Goal: Task Accomplishment & Management: Use online tool/utility

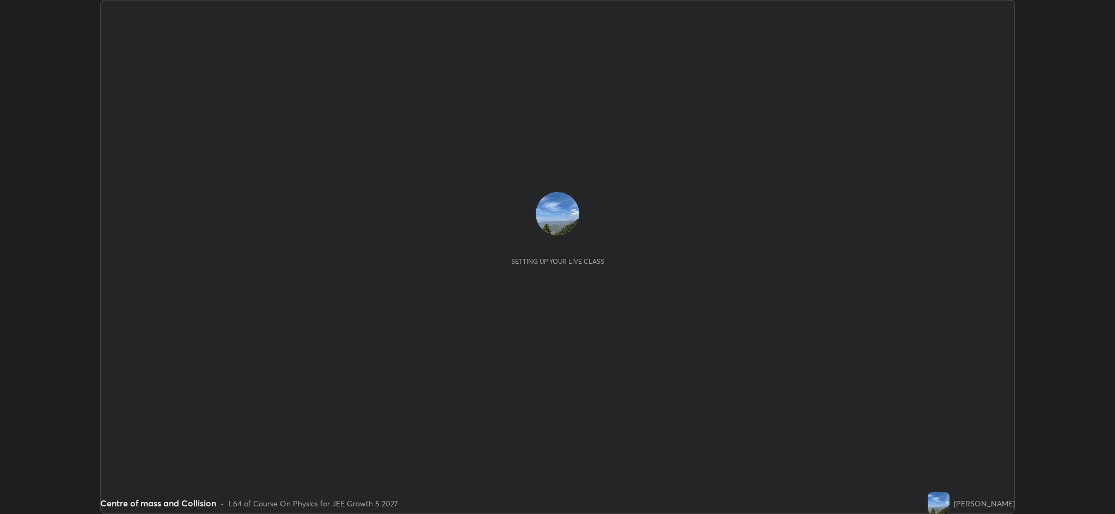
scroll to position [514, 1115]
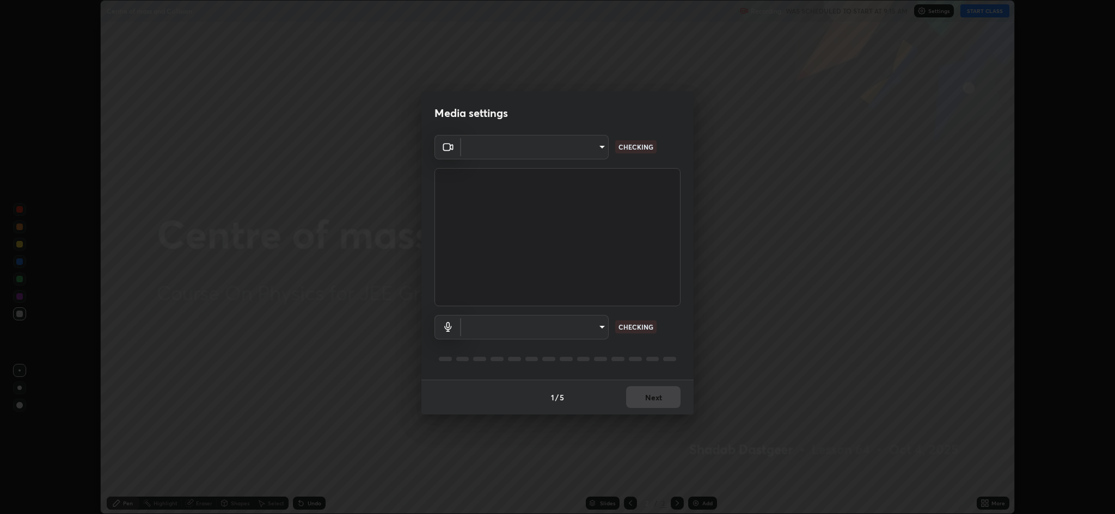
type input "8e34b32ae20a4f0b69f26c930565ddc5c539dbbcd65903d385f91d3a570b2700"
type input "664c4323d255d8e58a9214b6a9055a4be341b7fbfbb270b2ade32e56b3669ea3"
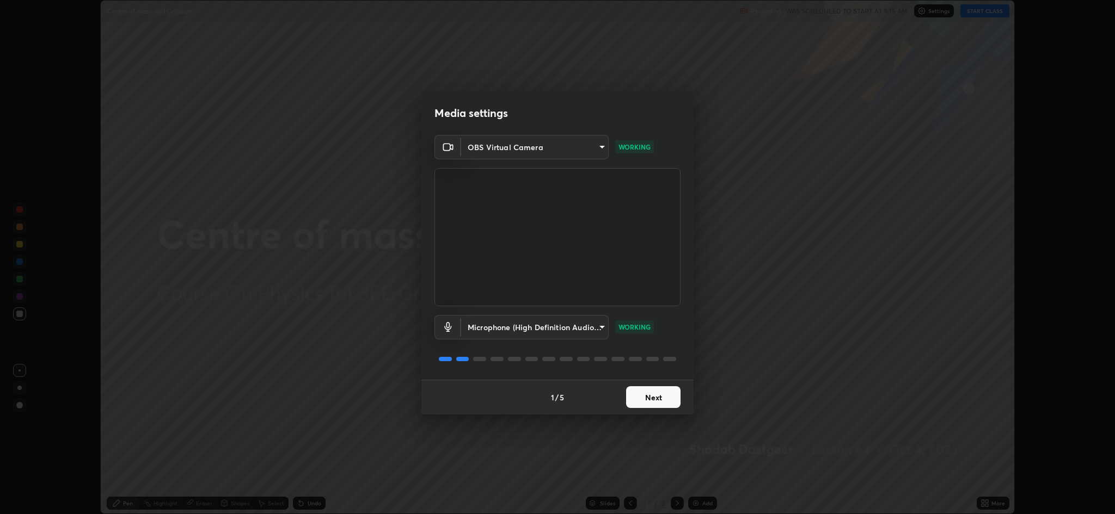
click at [655, 400] on button "Next" at bounding box center [653, 397] width 54 height 22
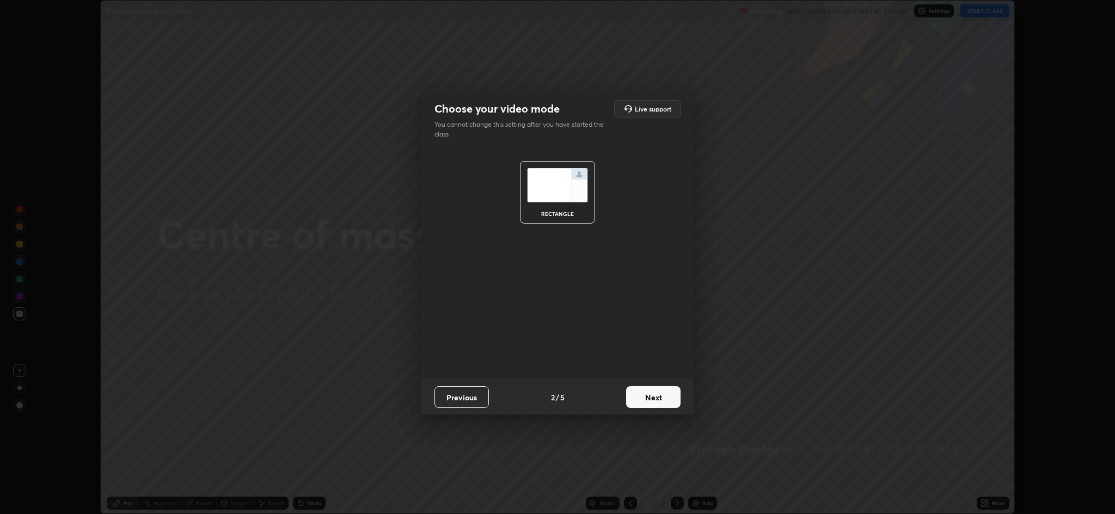
click at [657, 401] on button "Next" at bounding box center [653, 397] width 54 height 22
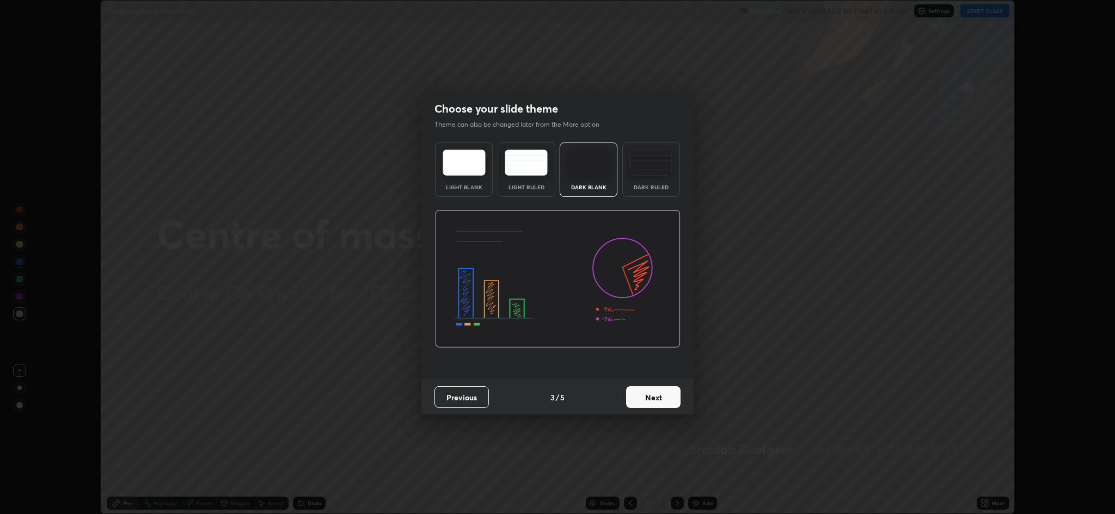
click at [660, 395] on button "Next" at bounding box center [653, 397] width 54 height 22
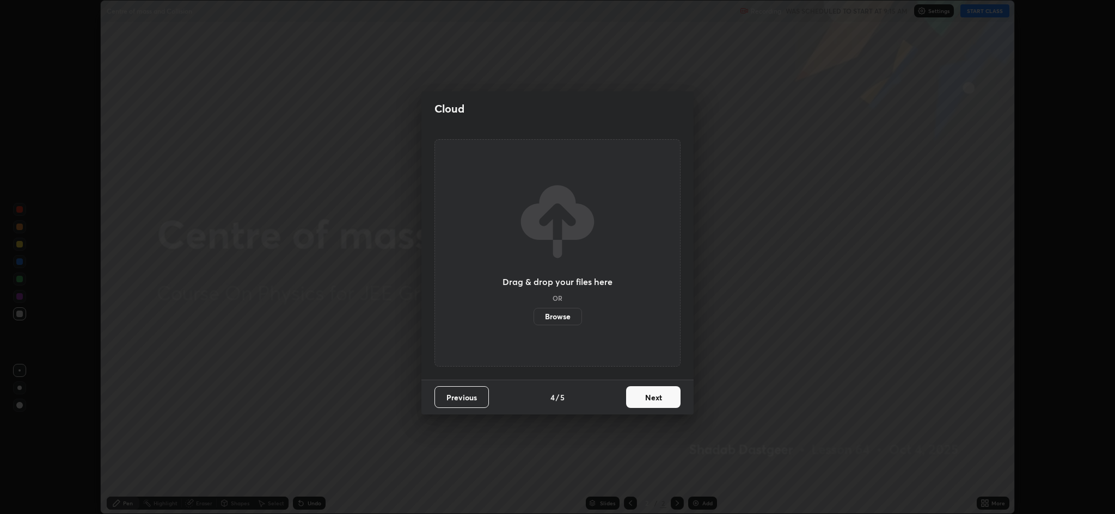
click at [658, 398] on button "Next" at bounding box center [653, 397] width 54 height 22
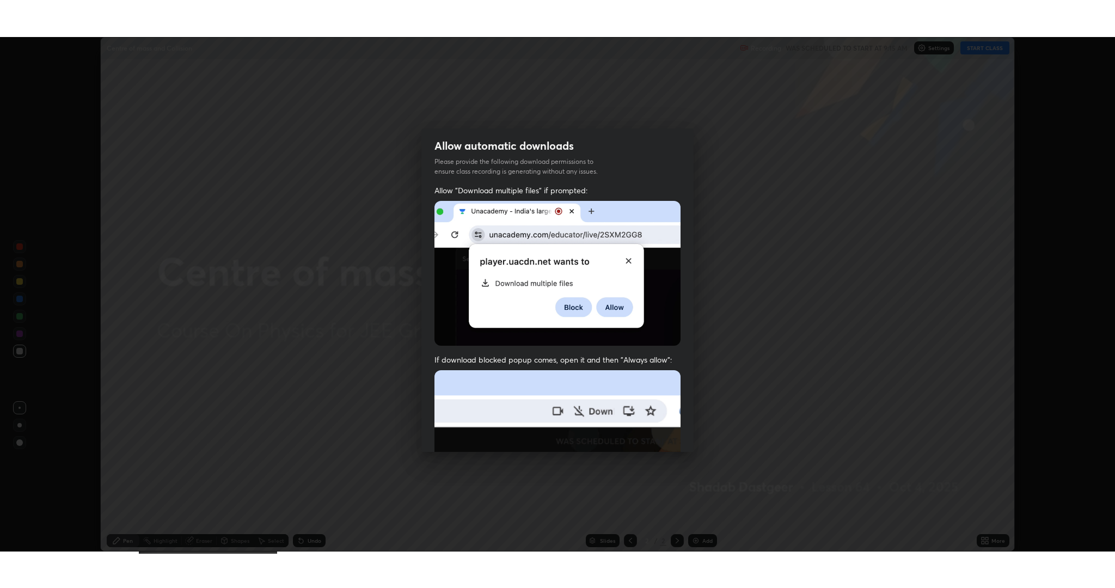
scroll to position [221, 0]
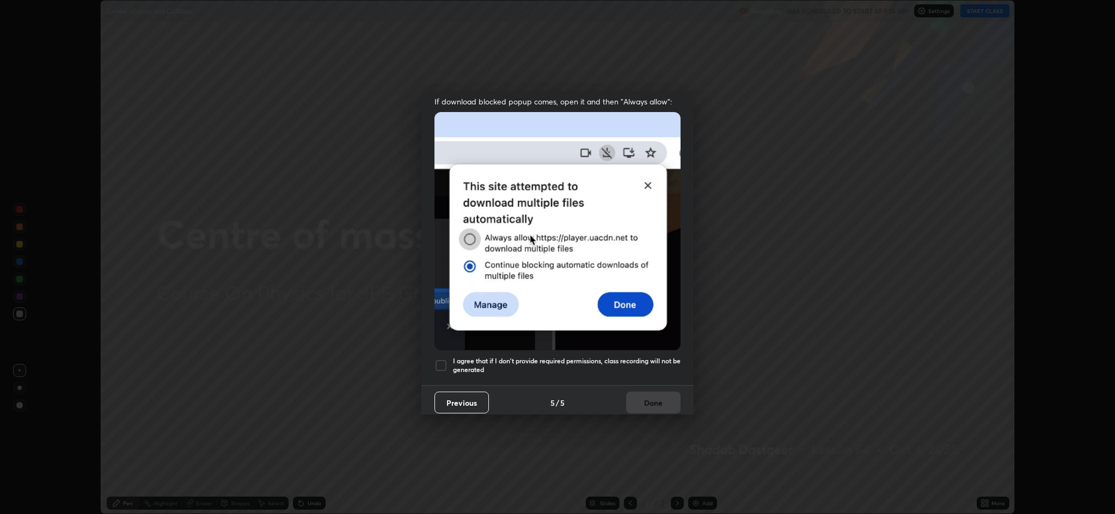
click at [437, 360] on div at bounding box center [440, 365] width 13 height 13
click at [662, 393] on button "Done" at bounding box center [653, 403] width 54 height 22
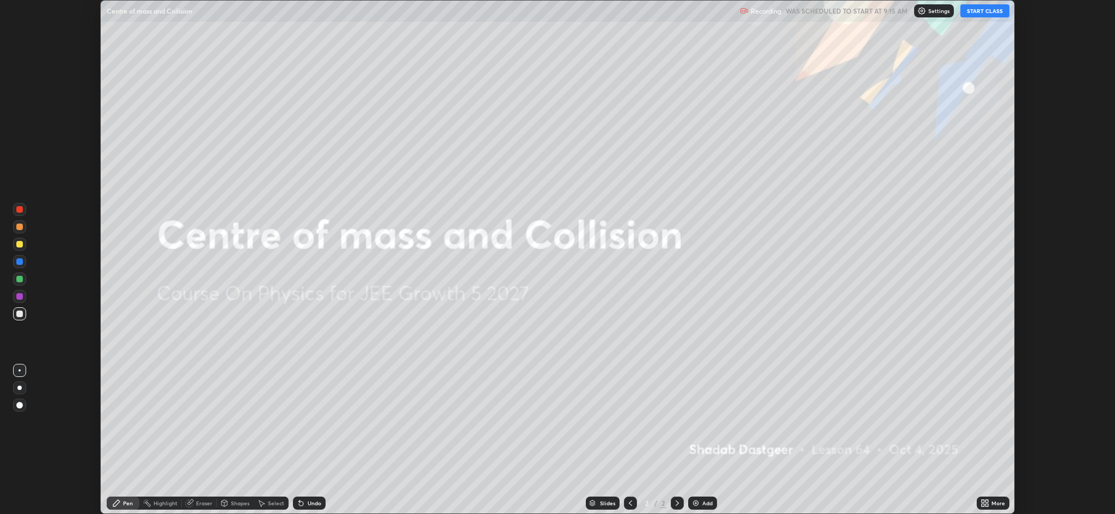
click at [974, 13] on button "START CLASS" at bounding box center [984, 10] width 49 height 13
click at [997, 501] on div "More" at bounding box center [998, 503] width 14 height 5
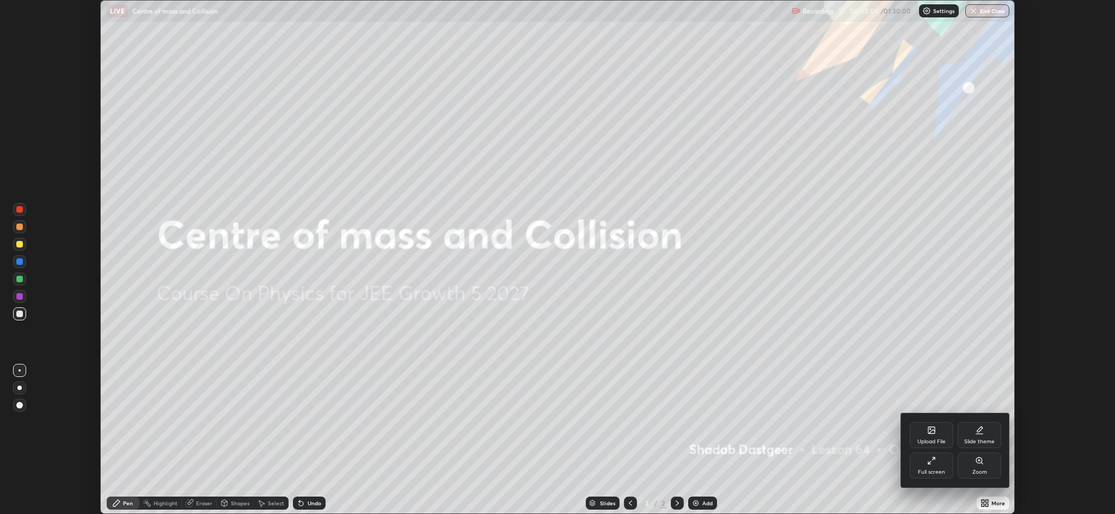
click at [932, 464] on icon at bounding box center [931, 461] width 9 height 9
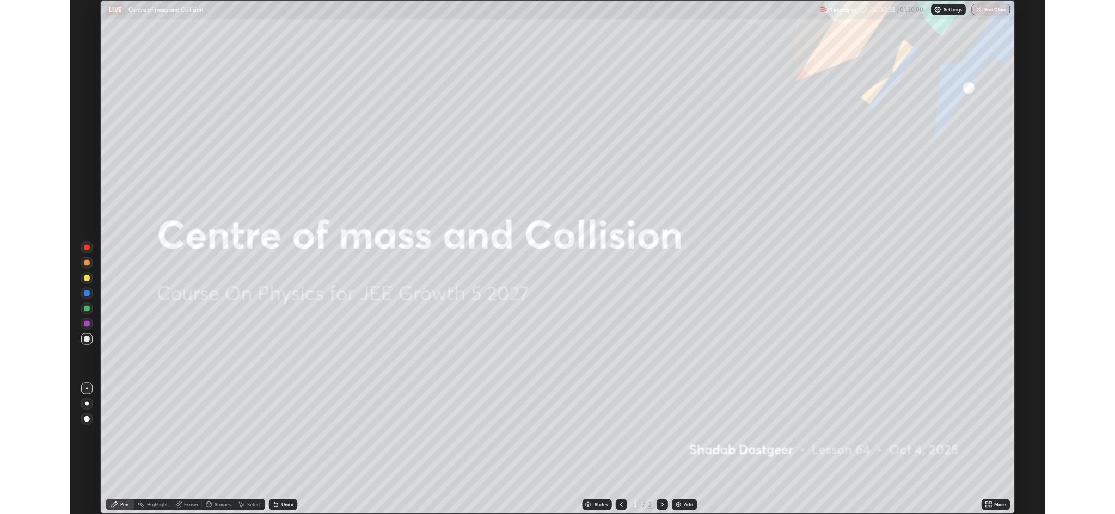
scroll to position [588, 1115]
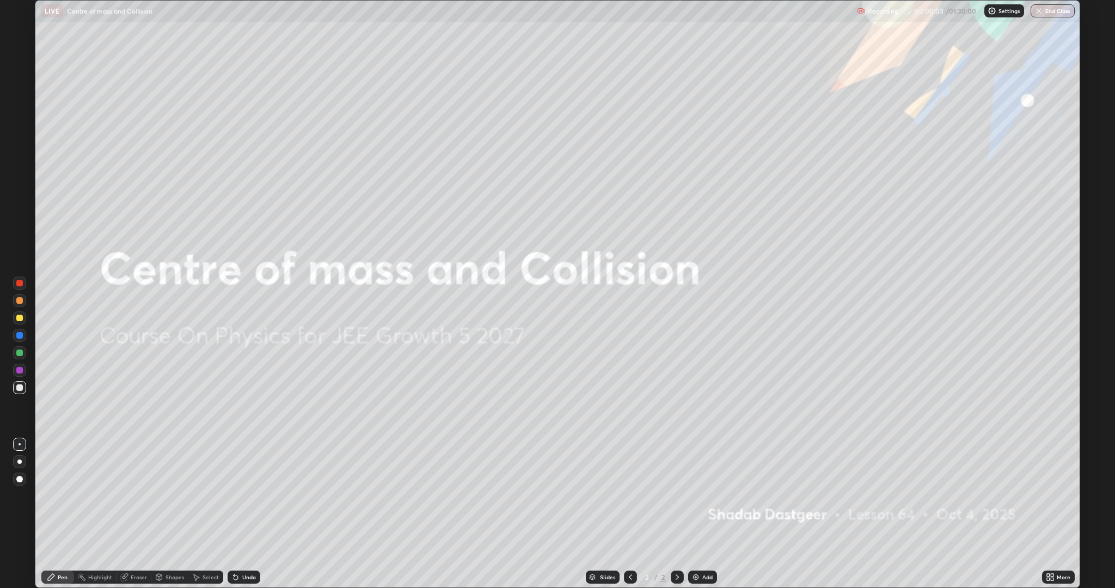
click at [706, 514] on div "Add" at bounding box center [707, 576] width 10 height 5
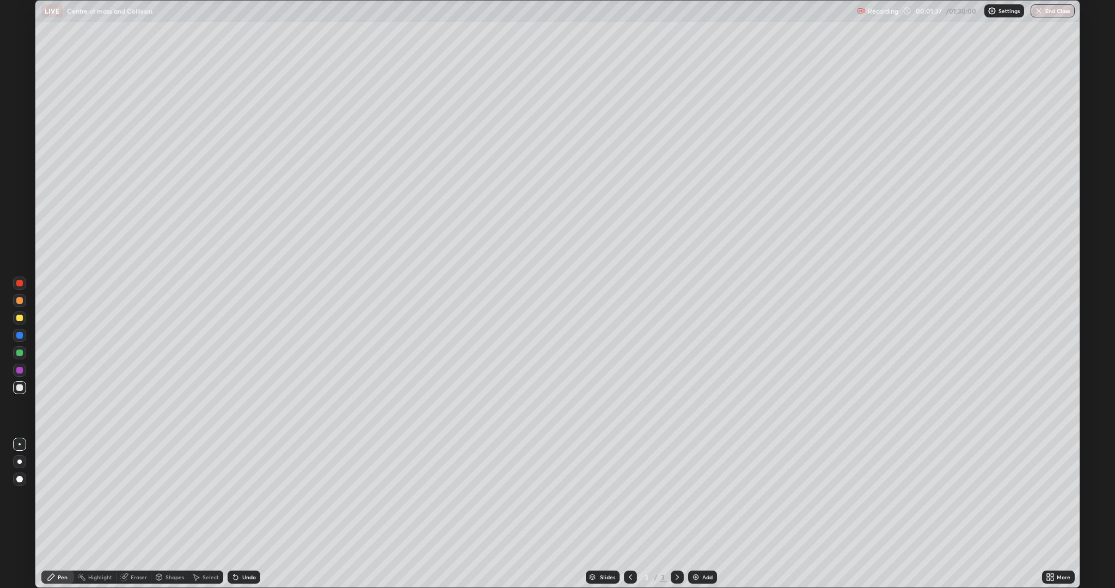
click at [20, 388] on div at bounding box center [19, 387] width 7 height 7
click at [699, 514] on div "Add" at bounding box center [702, 576] width 29 height 13
click at [19, 302] on div at bounding box center [19, 300] width 7 height 7
click at [238, 514] on icon at bounding box center [235, 577] width 9 height 9
click at [233, 514] on icon at bounding box center [233, 574] width 1 height 1
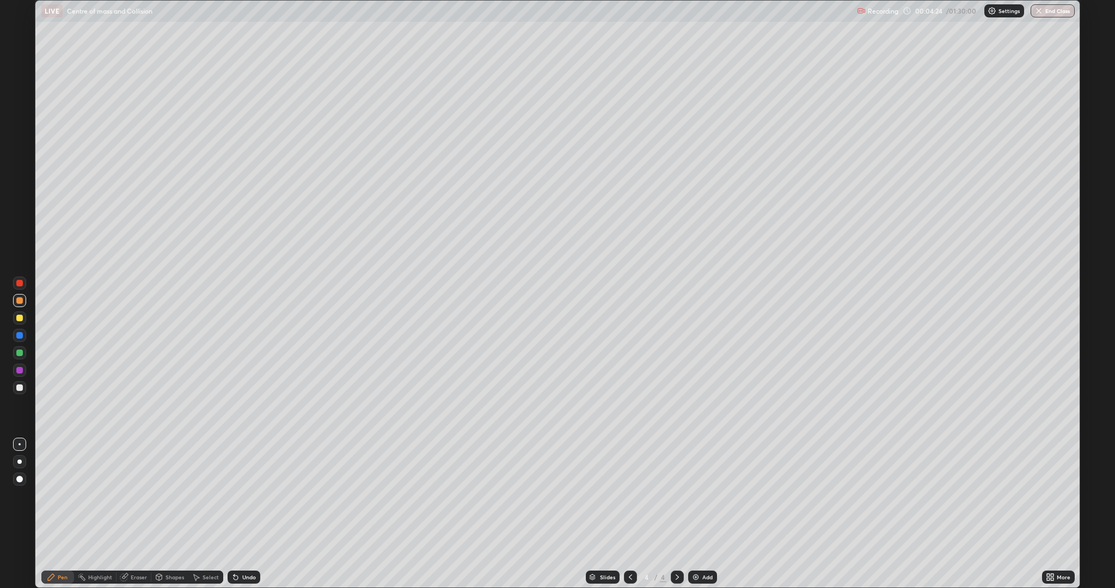
click at [139, 514] on div "Eraser" at bounding box center [139, 576] width 16 height 5
click at [61, 514] on div "Pen" at bounding box center [63, 576] width 10 height 5
click at [249, 514] on div "Undo" at bounding box center [249, 576] width 14 height 5
click at [248, 514] on div "Undo" at bounding box center [249, 576] width 14 height 5
click at [20, 388] on div at bounding box center [19, 387] width 7 height 7
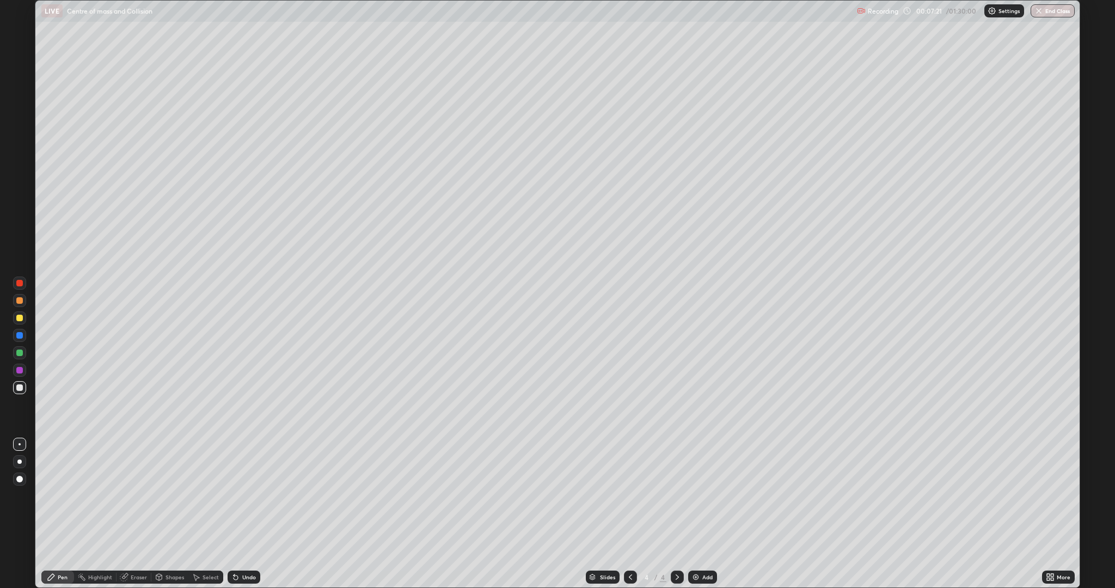
click at [132, 514] on div "Eraser" at bounding box center [133, 576] width 35 height 13
click at [63, 514] on div "Pen" at bounding box center [63, 576] width 10 height 5
click at [21, 302] on div at bounding box center [19, 300] width 7 height 7
click at [20, 388] on div at bounding box center [19, 387] width 7 height 7
click at [132, 514] on div "Eraser" at bounding box center [133, 576] width 35 height 13
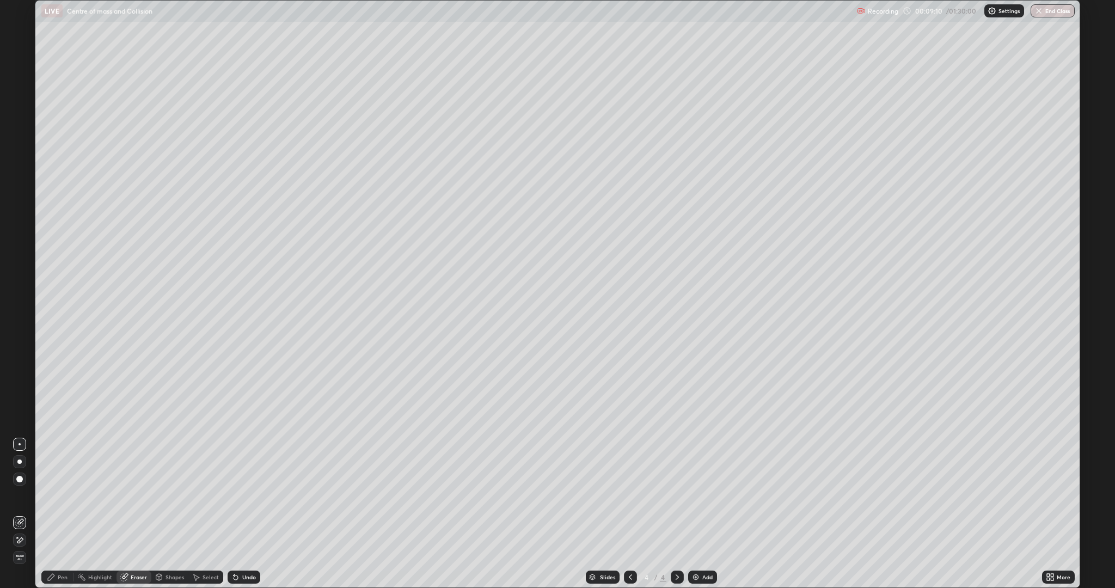
click at [63, 514] on div "Pen" at bounding box center [63, 576] width 10 height 5
click at [21, 303] on div at bounding box center [19, 300] width 7 height 7
click at [247, 514] on div "Undo" at bounding box center [249, 576] width 14 height 5
click at [19, 335] on div at bounding box center [19, 335] width 7 height 7
click at [20, 370] on div at bounding box center [19, 370] width 7 height 7
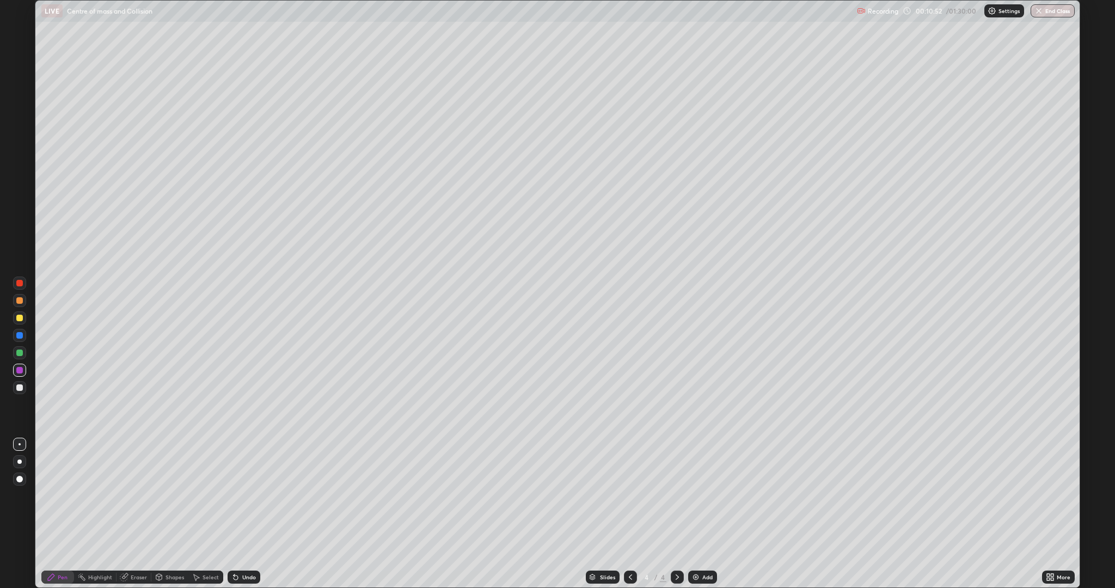
click at [242, 514] on div "Undo" at bounding box center [249, 576] width 14 height 5
click at [20, 335] on div at bounding box center [19, 335] width 7 height 7
click at [238, 514] on icon at bounding box center [235, 577] width 9 height 9
click at [710, 514] on div "Add" at bounding box center [707, 576] width 10 height 5
click at [20, 388] on div at bounding box center [19, 387] width 7 height 7
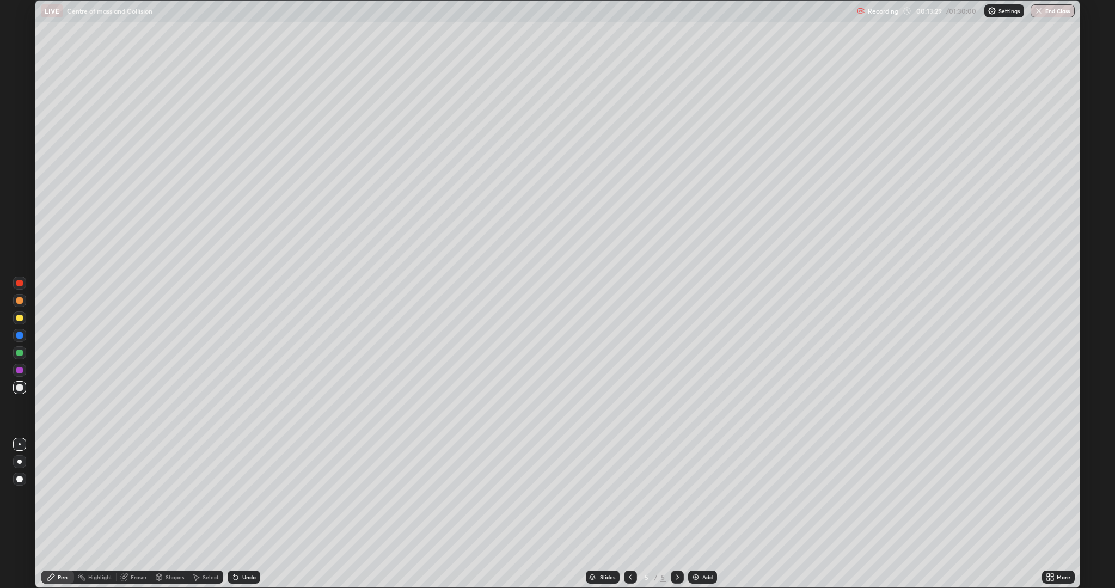
click at [20, 321] on div at bounding box center [19, 318] width 7 height 7
click at [21, 385] on div at bounding box center [19, 387] width 7 height 7
click at [16, 300] on div at bounding box center [19, 300] width 7 height 7
click at [712, 514] on div "Add" at bounding box center [702, 576] width 29 height 13
click at [20, 301] on div at bounding box center [19, 300] width 7 height 7
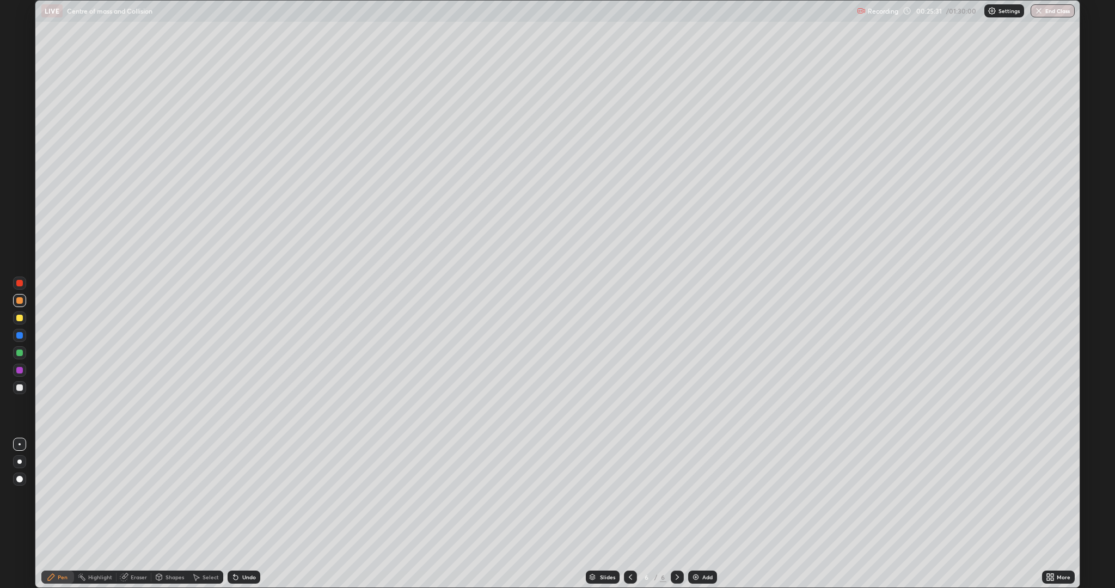
click at [19, 387] on div at bounding box center [19, 387] width 7 height 7
click at [242, 514] on div "Undo" at bounding box center [244, 576] width 33 height 13
click at [234, 514] on icon at bounding box center [235, 577] width 4 height 4
click at [247, 514] on div "Undo" at bounding box center [249, 576] width 14 height 5
click at [700, 514] on div "Add" at bounding box center [702, 576] width 29 height 13
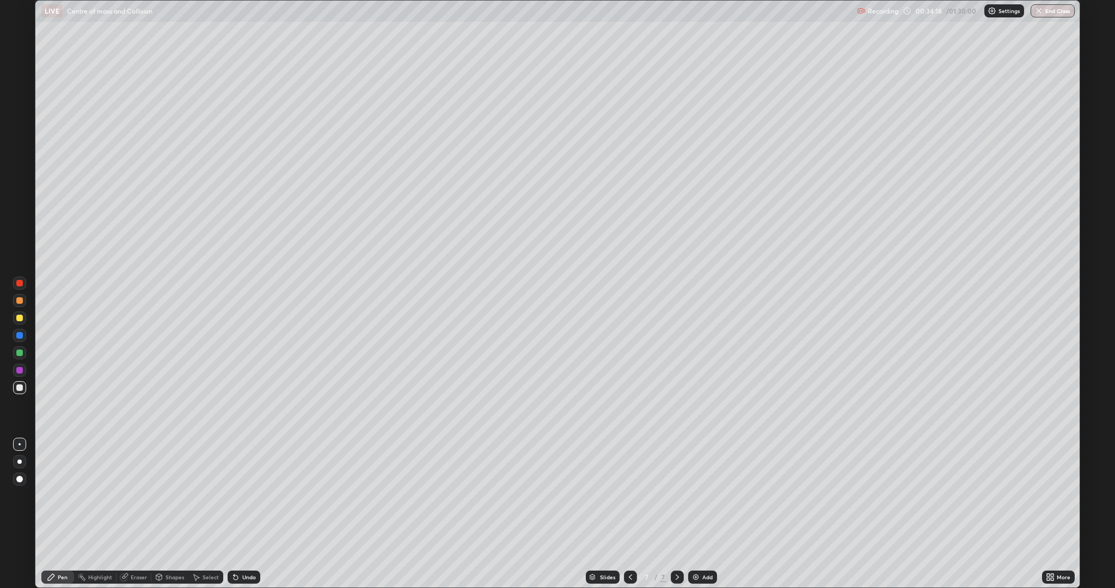
click at [20, 300] on div at bounding box center [19, 300] width 7 height 7
click at [19, 317] on div at bounding box center [19, 318] width 7 height 7
click at [247, 514] on div "Undo" at bounding box center [249, 576] width 14 height 5
click at [234, 514] on icon at bounding box center [235, 577] width 4 height 4
click at [18, 389] on div at bounding box center [19, 387] width 7 height 7
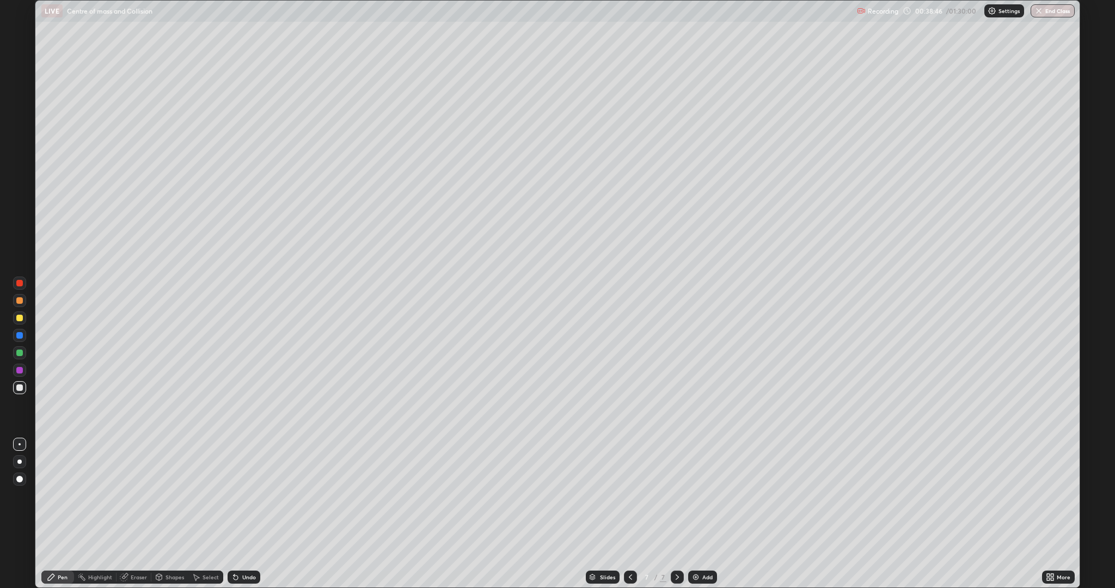
click at [244, 514] on div "Undo" at bounding box center [244, 576] width 33 height 13
click at [233, 514] on icon at bounding box center [233, 574] width 1 height 1
click at [62, 514] on div "Pen" at bounding box center [63, 576] width 10 height 5
click at [20, 284] on div at bounding box center [19, 283] width 7 height 7
click at [20, 388] on div at bounding box center [19, 387] width 7 height 7
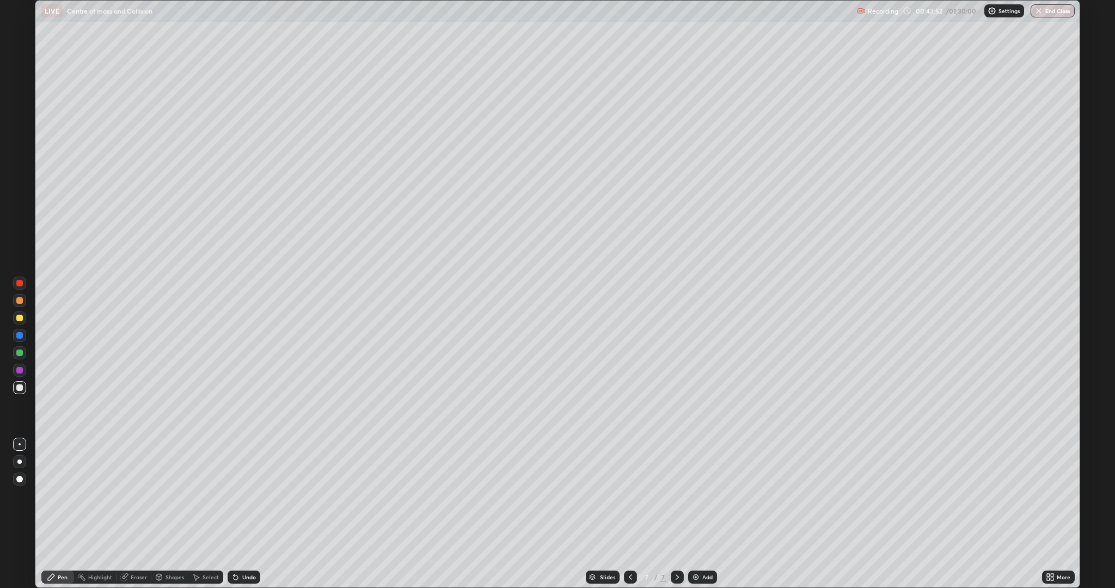
click at [133, 514] on div "Eraser" at bounding box center [139, 576] width 16 height 5
click at [134, 514] on div "Eraser" at bounding box center [139, 576] width 16 height 5
click at [65, 514] on div "Pen" at bounding box center [63, 576] width 10 height 5
click at [20, 318] on div at bounding box center [19, 318] width 7 height 7
click at [20, 283] on div at bounding box center [19, 283] width 7 height 7
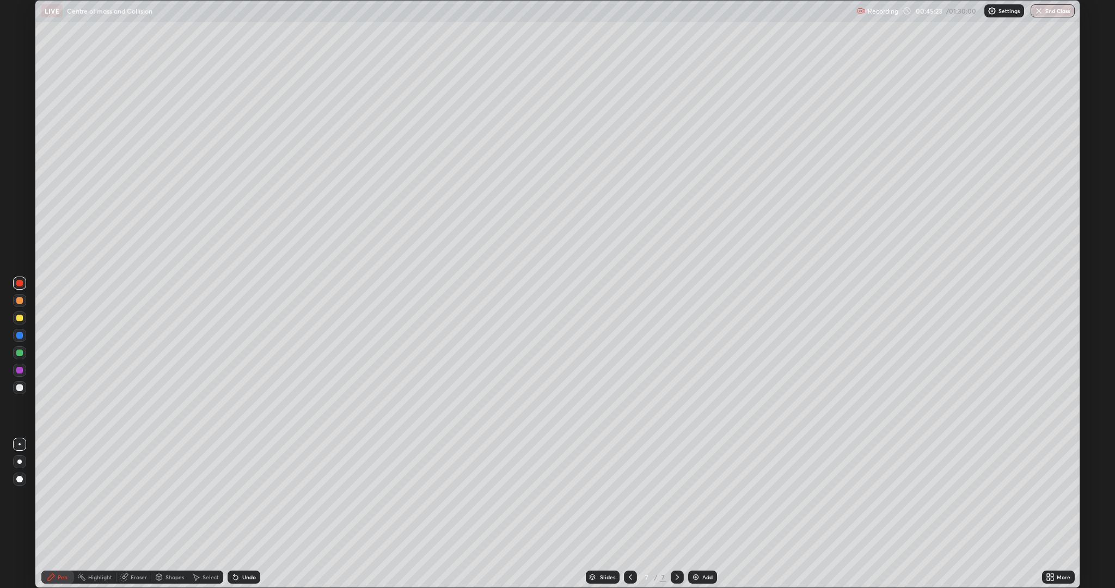
click at [17, 302] on div at bounding box center [19, 300] width 7 height 7
click at [19, 335] on div at bounding box center [19, 335] width 7 height 7
click at [705, 514] on div "Add" at bounding box center [707, 576] width 10 height 5
click at [20, 388] on div at bounding box center [19, 387] width 7 height 7
click at [19, 280] on div at bounding box center [19, 283] width 7 height 7
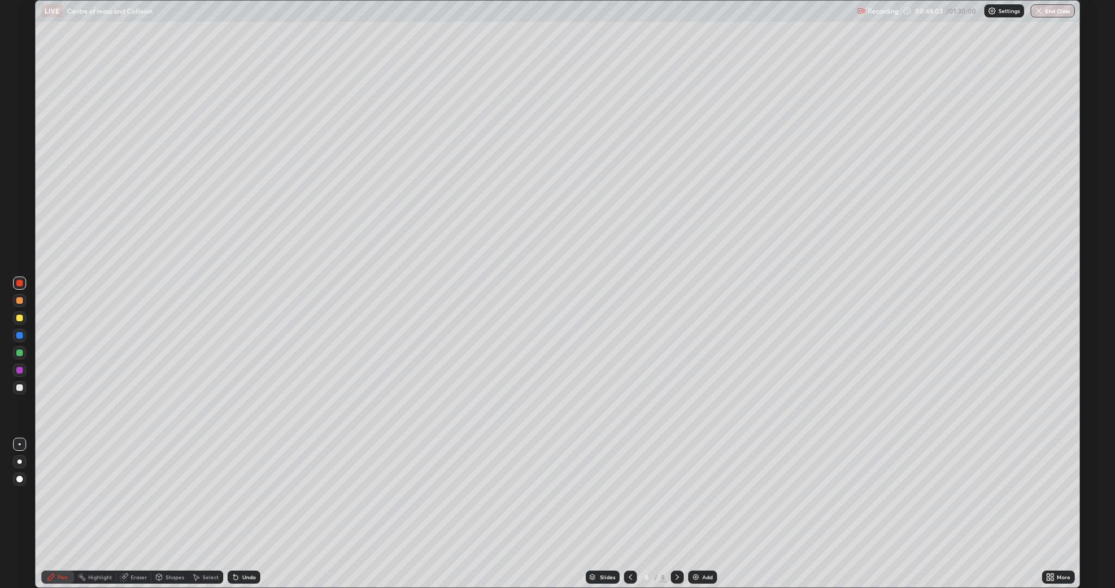
click at [20, 300] on div at bounding box center [19, 300] width 7 height 7
click at [22, 387] on div at bounding box center [19, 387] width 7 height 7
click at [18, 316] on div at bounding box center [19, 318] width 7 height 7
click at [20, 389] on div at bounding box center [19, 387] width 7 height 7
click at [233, 514] on icon at bounding box center [233, 574] width 1 height 1
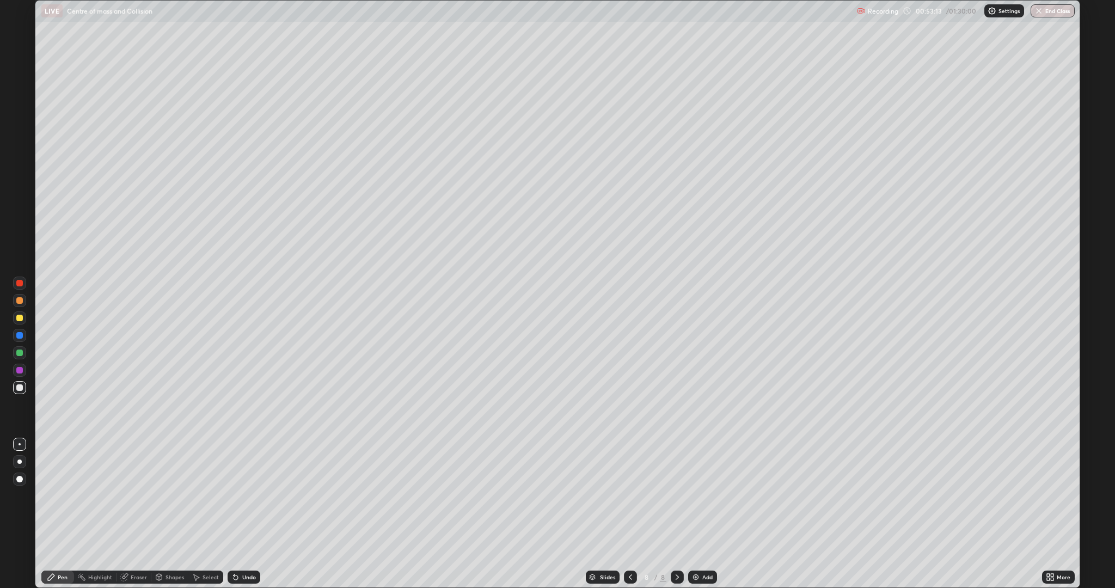
click at [233, 514] on icon at bounding box center [233, 574] width 1 height 1
click at [702, 514] on div "Add" at bounding box center [707, 576] width 10 height 5
click at [20, 300] on div at bounding box center [19, 300] width 7 height 7
click at [20, 388] on div at bounding box center [19, 387] width 7 height 7
click at [20, 370] on div at bounding box center [19, 370] width 7 height 7
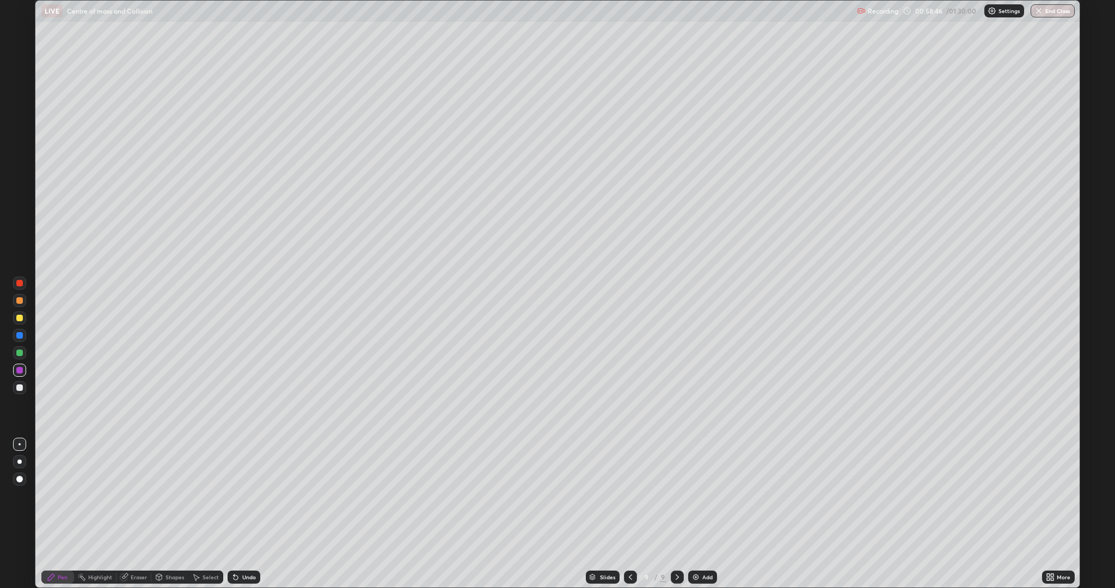
click at [125, 514] on icon at bounding box center [125, 575] width 6 height 5
click at [54, 514] on icon at bounding box center [51, 577] width 9 height 9
click at [242, 514] on div "Undo" at bounding box center [244, 576] width 33 height 13
click at [699, 514] on div "Add" at bounding box center [702, 576] width 29 height 13
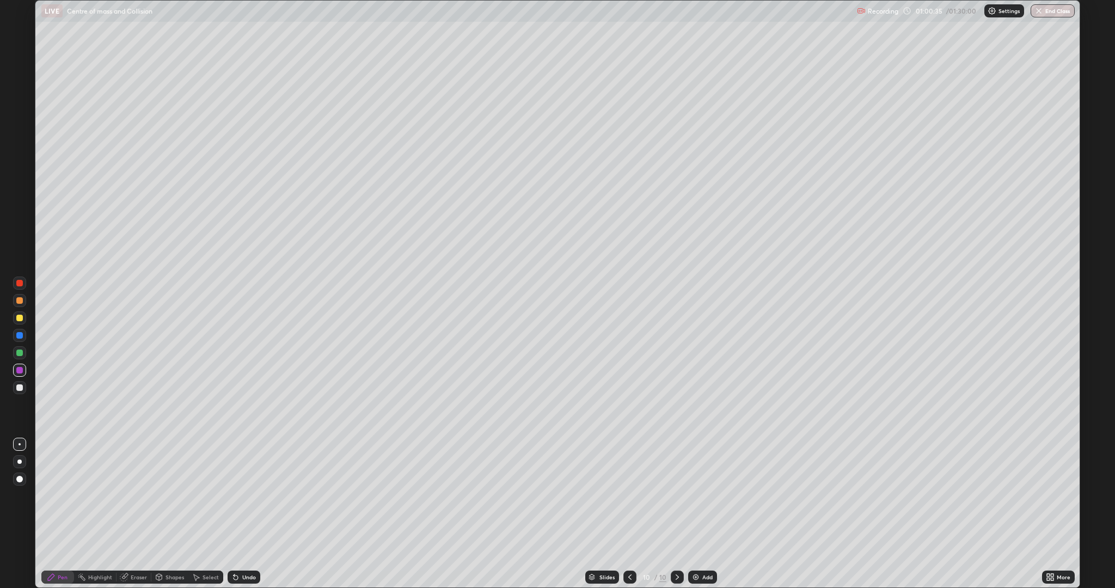
click at [16, 315] on div at bounding box center [19, 317] width 13 height 13
click at [20, 302] on div at bounding box center [19, 300] width 7 height 7
click at [20, 335] on div at bounding box center [19, 335] width 7 height 7
click at [20, 390] on div at bounding box center [19, 387] width 7 height 7
click at [241, 514] on div "Undo" at bounding box center [244, 576] width 33 height 13
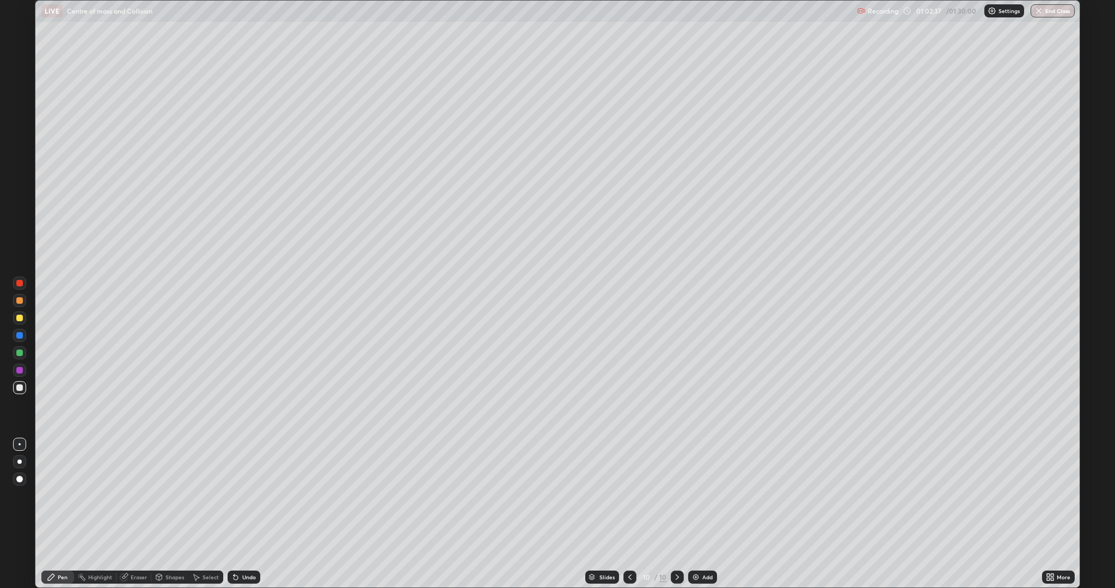
click at [241, 514] on div "Undo" at bounding box center [244, 576] width 33 height 13
click at [242, 514] on div "Undo" at bounding box center [249, 576] width 14 height 5
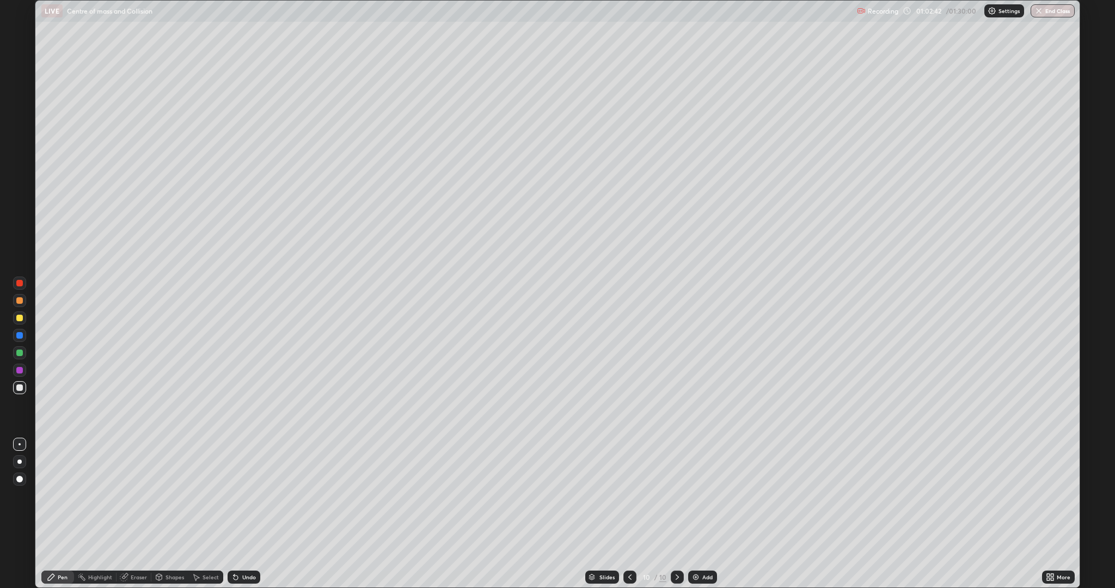
click at [241, 514] on div "Undo" at bounding box center [244, 576] width 33 height 13
click at [234, 514] on icon at bounding box center [235, 577] width 4 height 4
click at [233, 514] on icon at bounding box center [233, 574] width 1 height 1
click at [138, 514] on div "Eraser" at bounding box center [133, 576] width 35 height 13
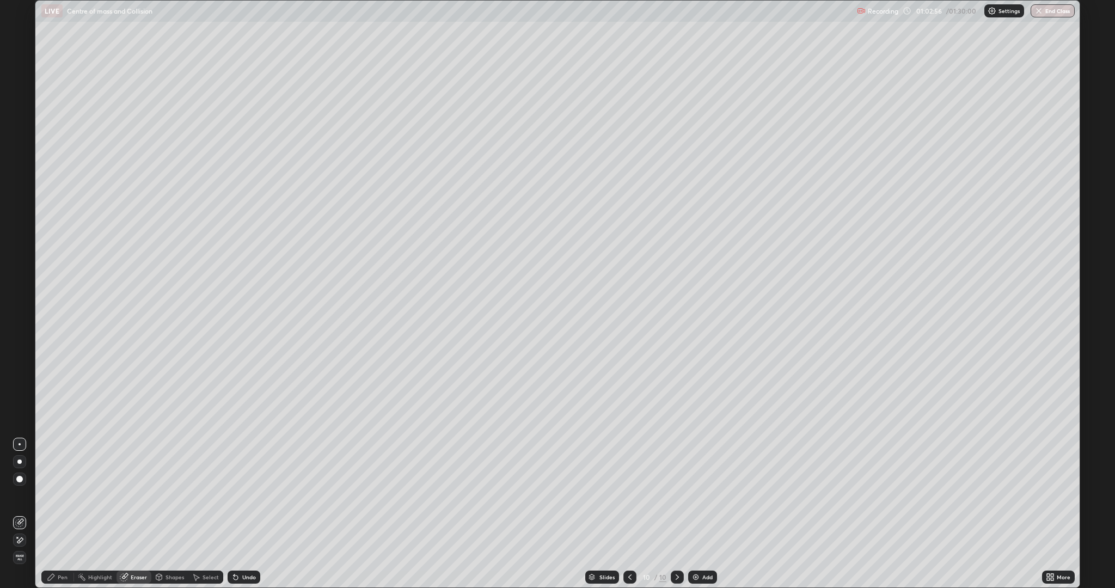
click at [65, 514] on div "Pen" at bounding box center [63, 576] width 10 height 5
click at [19, 318] on div at bounding box center [19, 318] width 7 height 7
click at [20, 388] on div at bounding box center [19, 387] width 7 height 7
click at [137, 514] on div "Eraser" at bounding box center [139, 576] width 16 height 5
click at [63, 514] on div "Pen" at bounding box center [63, 576] width 10 height 5
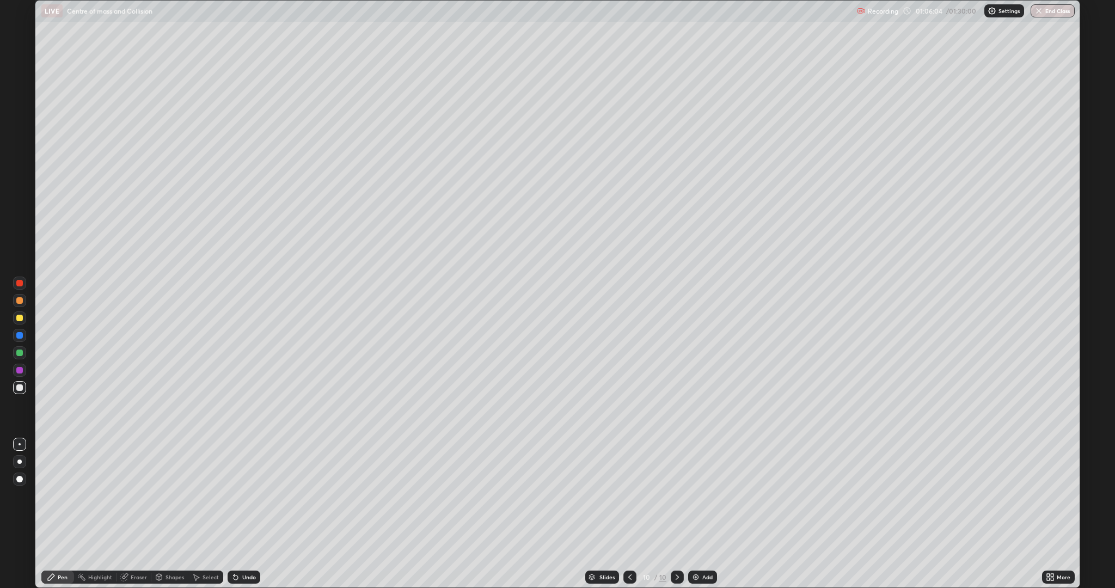
click at [1071, 514] on div "More" at bounding box center [1058, 576] width 33 height 13
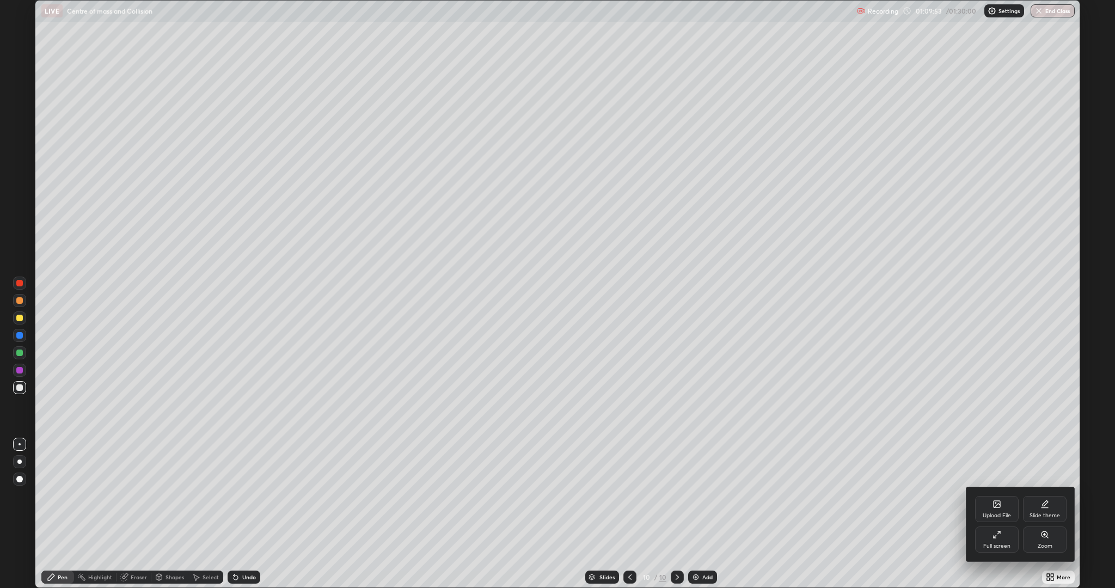
click at [701, 514] on div at bounding box center [557, 294] width 1115 height 588
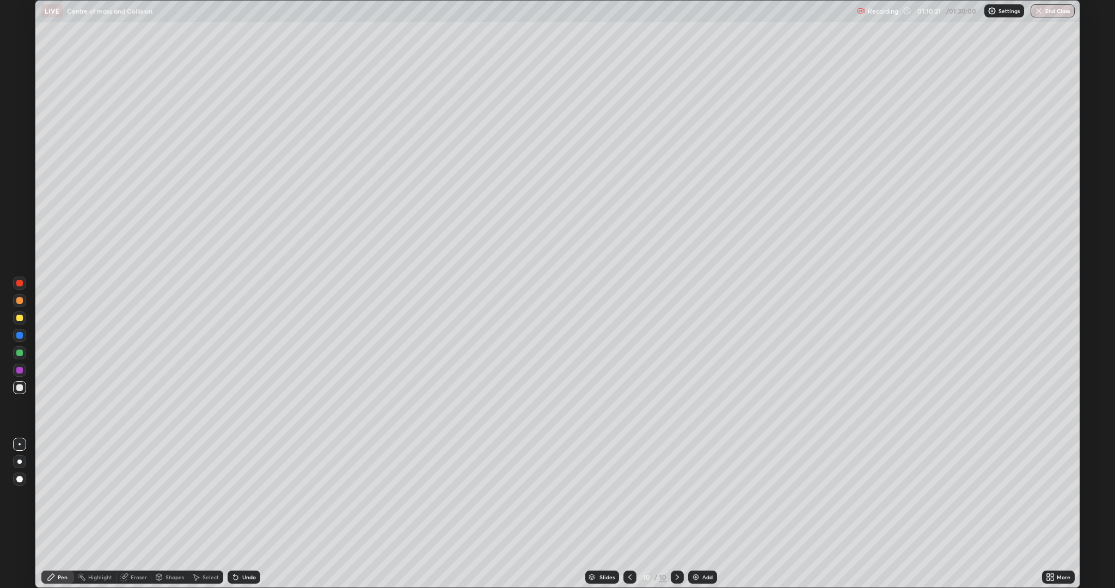
click at [703, 514] on div "Add" at bounding box center [707, 576] width 10 height 5
click at [20, 298] on div at bounding box center [19, 300] width 7 height 7
click at [19, 387] on div at bounding box center [19, 387] width 7 height 7
click at [233, 514] on icon at bounding box center [233, 574] width 1 height 1
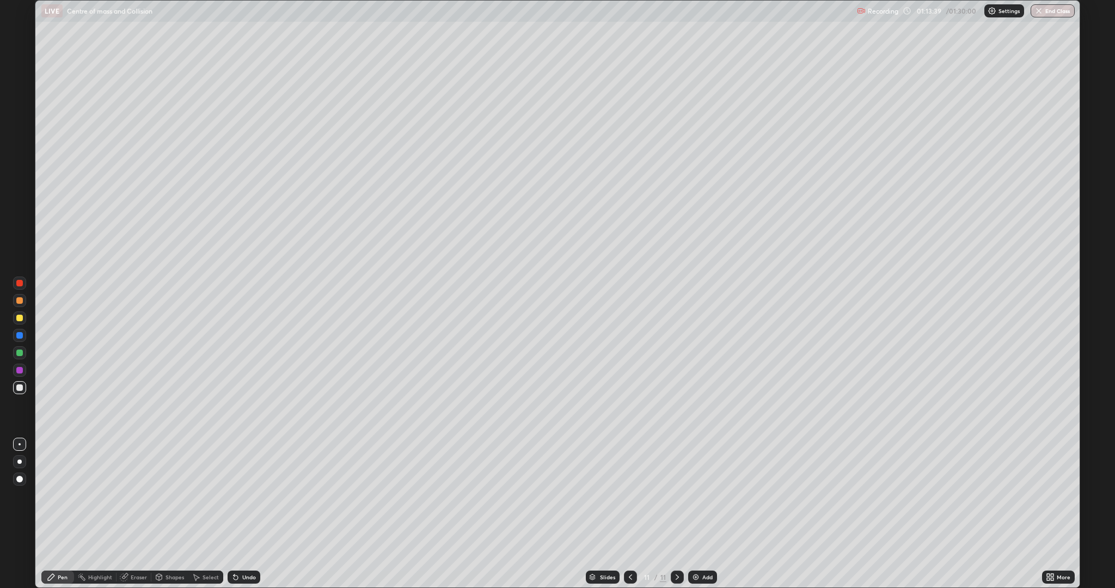
click at [233, 514] on icon at bounding box center [233, 574] width 1 height 1
click at [242, 514] on div "Undo" at bounding box center [244, 576] width 33 height 13
click at [18, 298] on div at bounding box center [19, 300] width 7 height 7
click at [137, 514] on div "Eraser" at bounding box center [139, 576] width 16 height 5
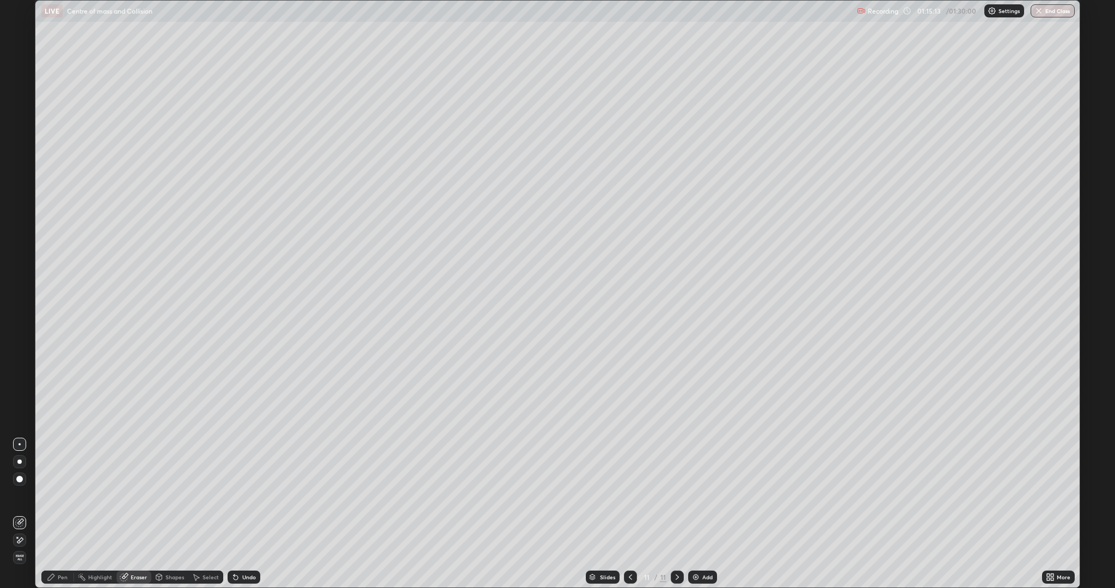
click at [58, 514] on div "Pen" at bounding box center [63, 576] width 10 height 5
click at [20, 388] on div at bounding box center [19, 387] width 7 height 7
click at [238, 514] on icon at bounding box center [235, 577] width 9 height 9
click at [704, 514] on div "Add" at bounding box center [707, 576] width 10 height 5
click at [627, 514] on icon at bounding box center [630, 577] width 9 height 9
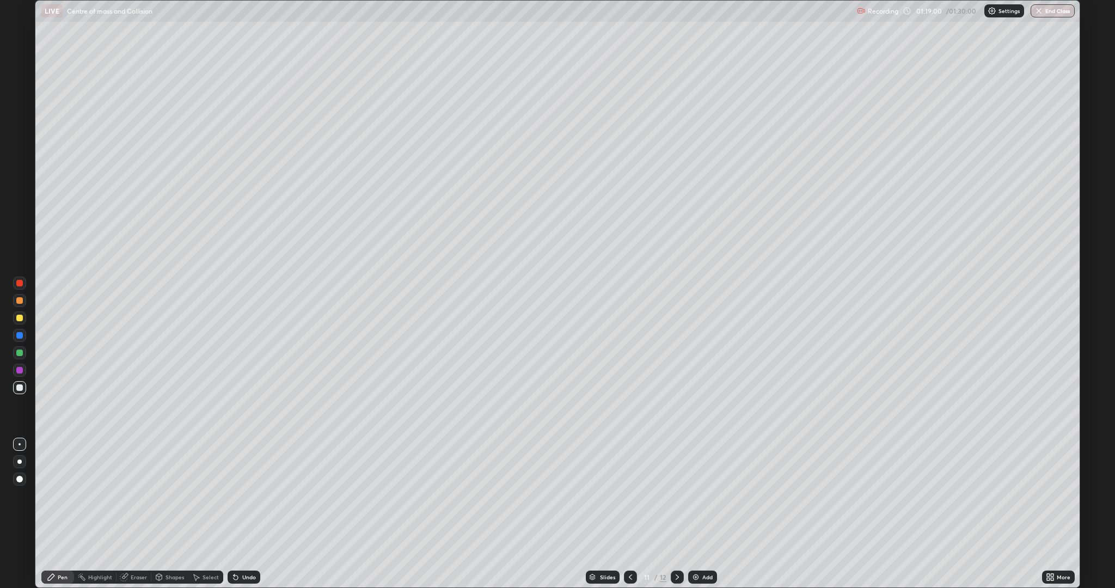
click at [676, 514] on icon at bounding box center [677, 577] width 9 height 9
click at [20, 300] on div at bounding box center [19, 300] width 7 height 7
click at [233, 514] on icon at bounding box center [233, 574] width 1 height 1
click at [238, 514] on icon at bounding box center [235, 577] width 9 height 9
click at [244, 514] on div "Undo" at bounding box center [249, 576] width 14 height 5
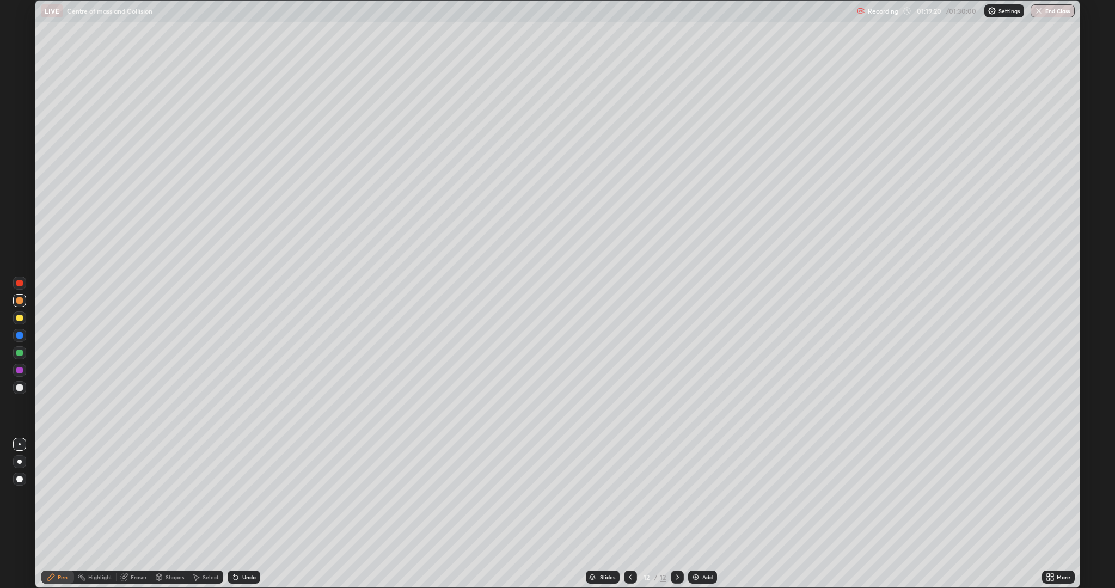
click at [247, 514] on div "Undo" at bounding box center [249, 576] width 14 height 5
click at [238, 514] on icon at bounding box center [235, 577] width 9 height 9
click at [233, 514] on icon at bounding box center [233, 574] width 1 height 1
click at [253, 514] on div "Undo" at bounding box center [249, 576] width 14 height 5
click at [248, 514] on div "Undo" at bounding box center [244, 576] width 33 height 13
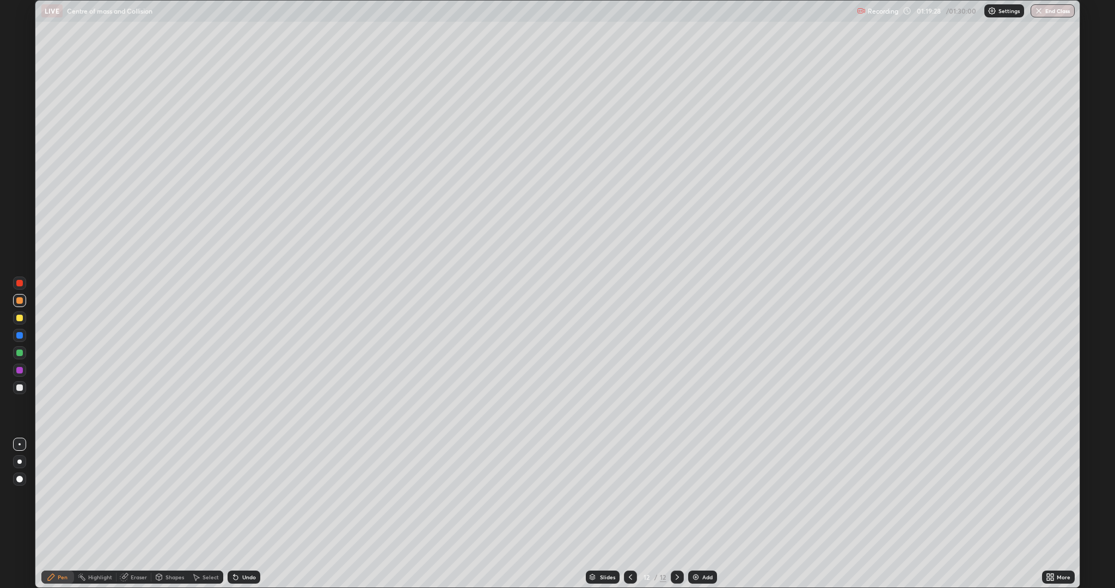
click at [248, 514] on div "Undo" at bounding box center [249, 576] width 14 height 5
click at [20, 316] on div at bounding box center [19, 318] width 7 height 7
click at [19, 386] on div at bounding box center [19, 387] width 7 height 7
click at [20, 318] on div at bounding box center [19, 318] width 7 height 7
click at [23, 386] on div at bounding box center [19, 387] width 13 height 13
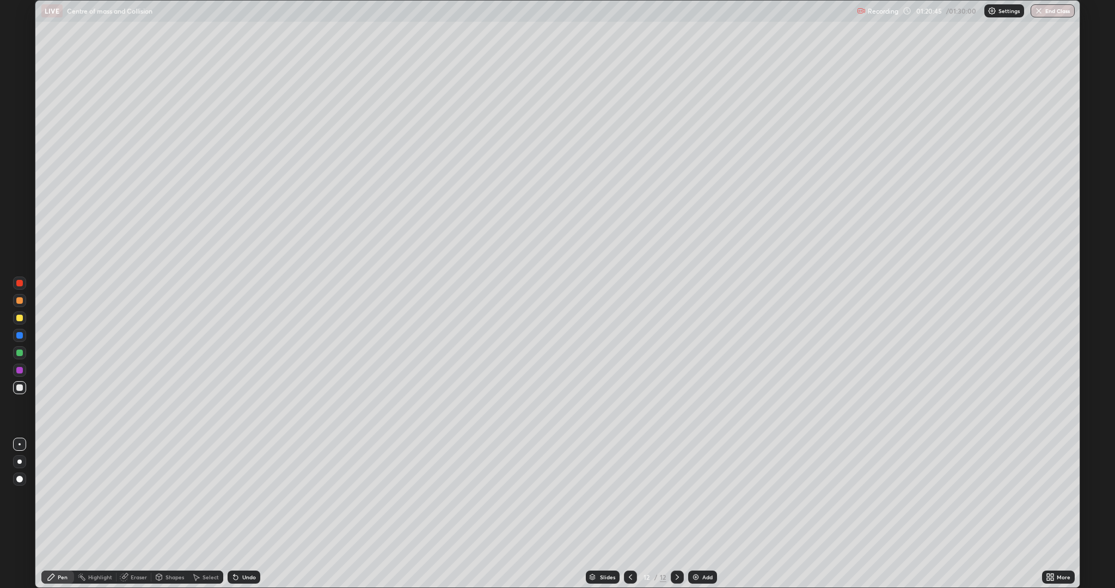
click at [245, 514] on div "Undo" at bounding box center [249, 576] width 14 height 5
click at [249, 514] on div "Undo" at bounding box center [249, 576] width 14 height 5
click at [17, 389] on div at bounding box center [19, 387] width 7 height 7
click at [0, 398] on div "Setting up your live class" at bounding box center [557, 294] width 1115 height 588
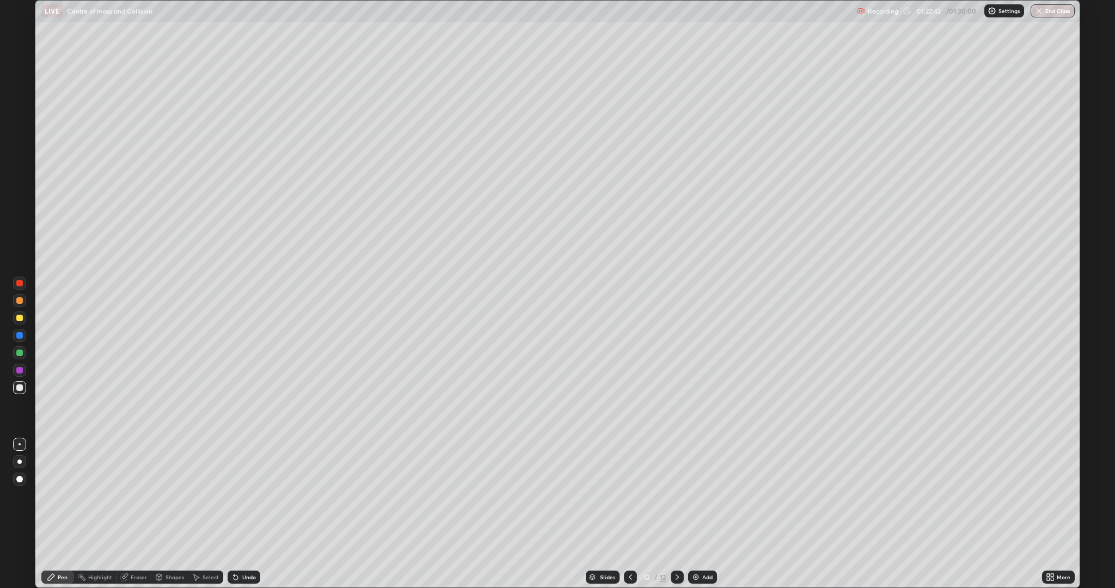
click at [17, 282] on div at bounding box center [19, 283] width 7 height 7
click at [20, 388] on div at bounding box center [19, 387] width 7 height 7
click at [138, 514] on div "Eraser" at bounding box center [139, 576] width 16 height 5
click at [63, 514] on div "Pen" at bounding box center [63, 576] width 10 height 5
click at [21, 319] on div at bounding box center [19, 318] width 7 height 7
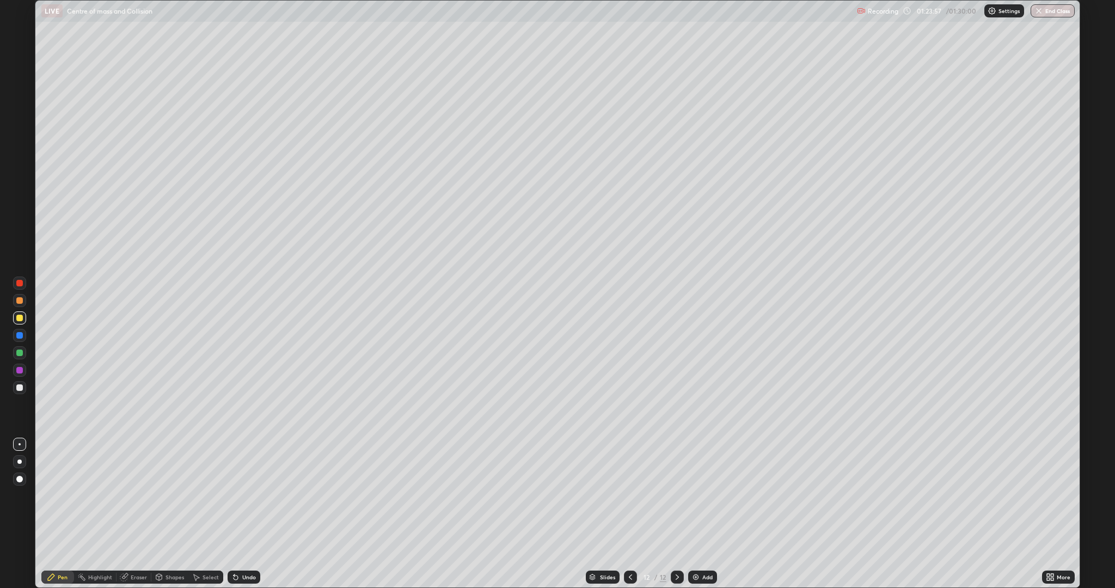
click at [20, 388] on div at bounding box center [19, 387] width 7 height 7
click at [123, 514] on icon at bounding box center [123, 577] width 7 height 7
click at [21, 514] on icon at bounding box center [19, 540] width 9 height 9
click at [21, 514] on span "Erase all" at bounding box center [20, 557] width 12 height 7
click at [236, 514] on icon at bounding box center [235, 577] width 9 height 9
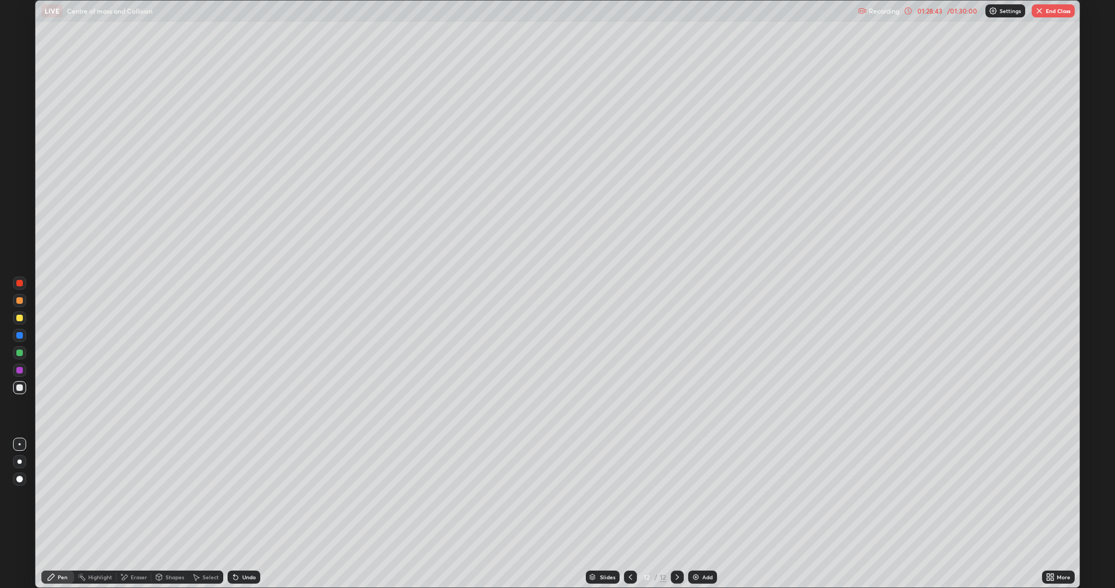
click at [231, 514] on icon at bounding box center [235, 577] width 9 height 9
click at [1052, 14] on button "End Class" at bounding box center [1052, 10] width 43 height 13
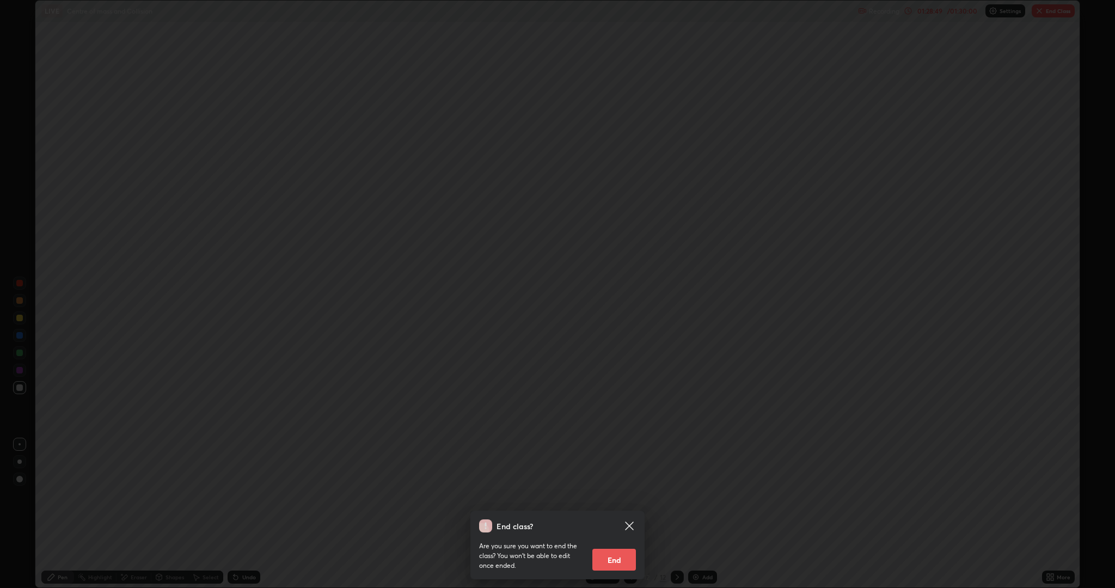
click at [625, 514] on button "End" at bounding box center [614, 560] width 44 height 22
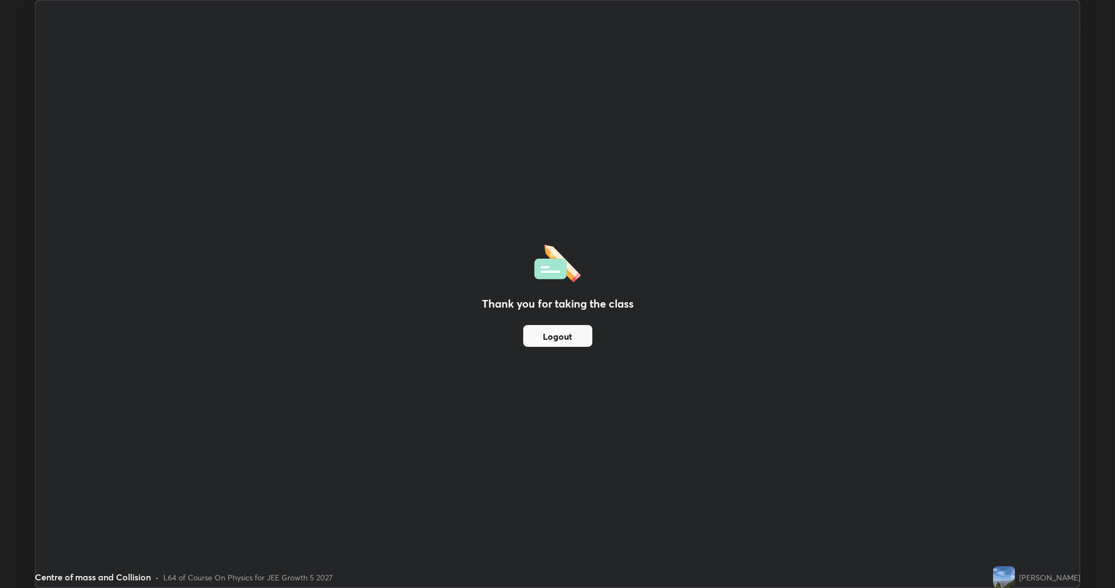
click at [570, 339] on button "Logout" at bounding box center [557, 336] width 69 height 22
click at [575, 336] on button "Logout" at bounding box center [557, 336] width 69 height 22
click at [571, 338] on button "Logout" at bounding box center [557, 336] width 69 height 22
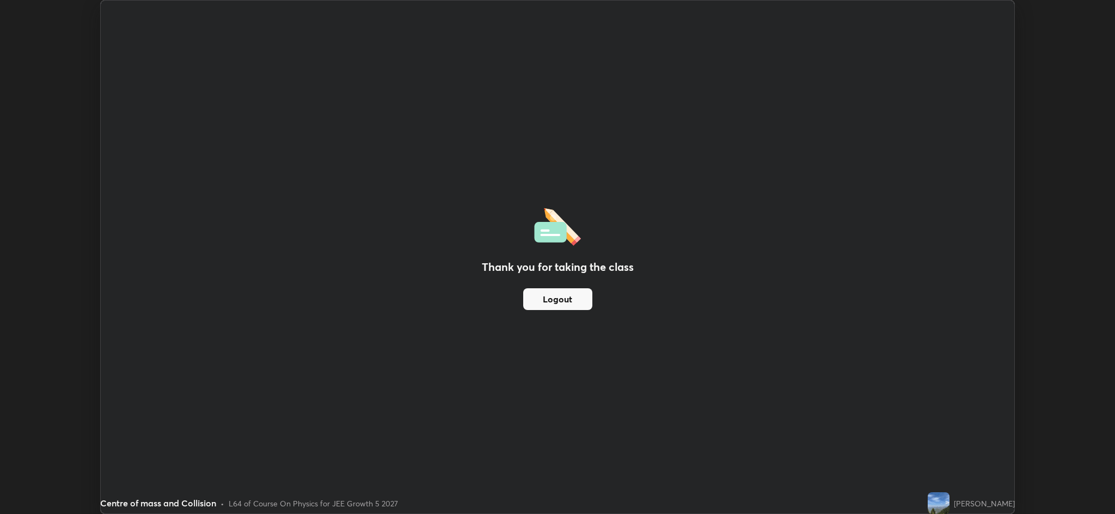
scroll to position [53914, 53314]
